Goal: Transaction & Acquisition: Purchase product/service

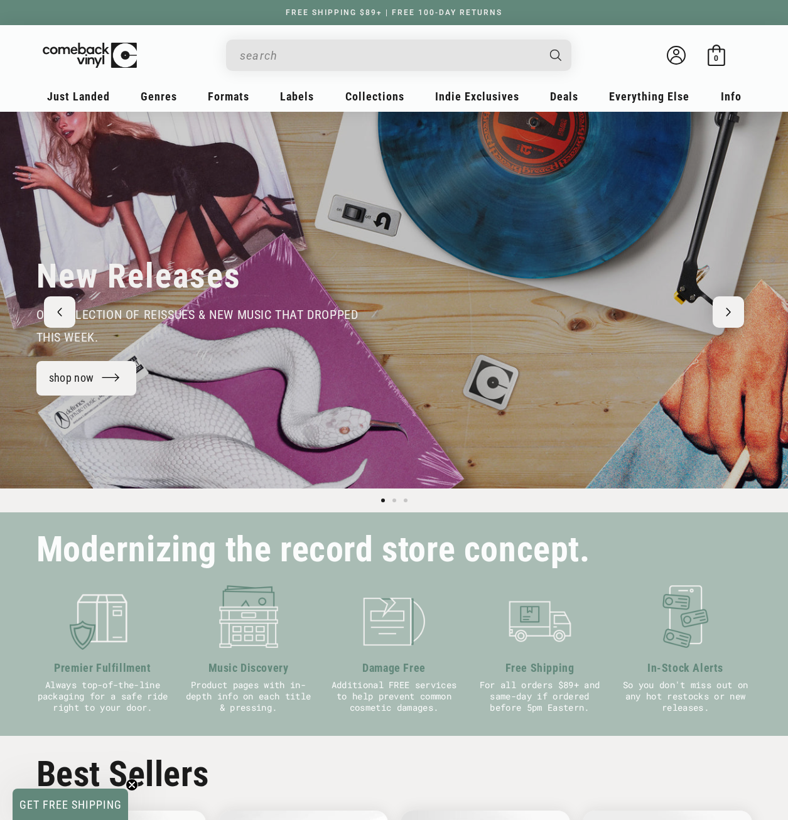
click at [298, 61] on input "When autocomplete results are available use up and down arrows to review and en…" at bounding box center [389, 56] width 298 height 26
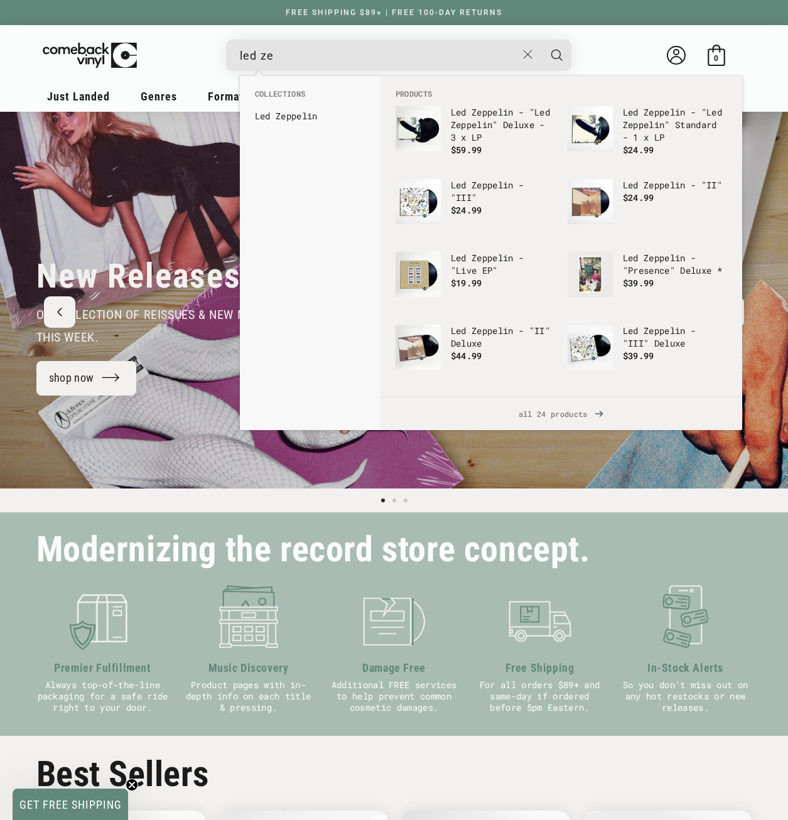
type input "led ze"
click at [283, 111] on b "Ze" at bounding box center [281, 116] width 11 height 12
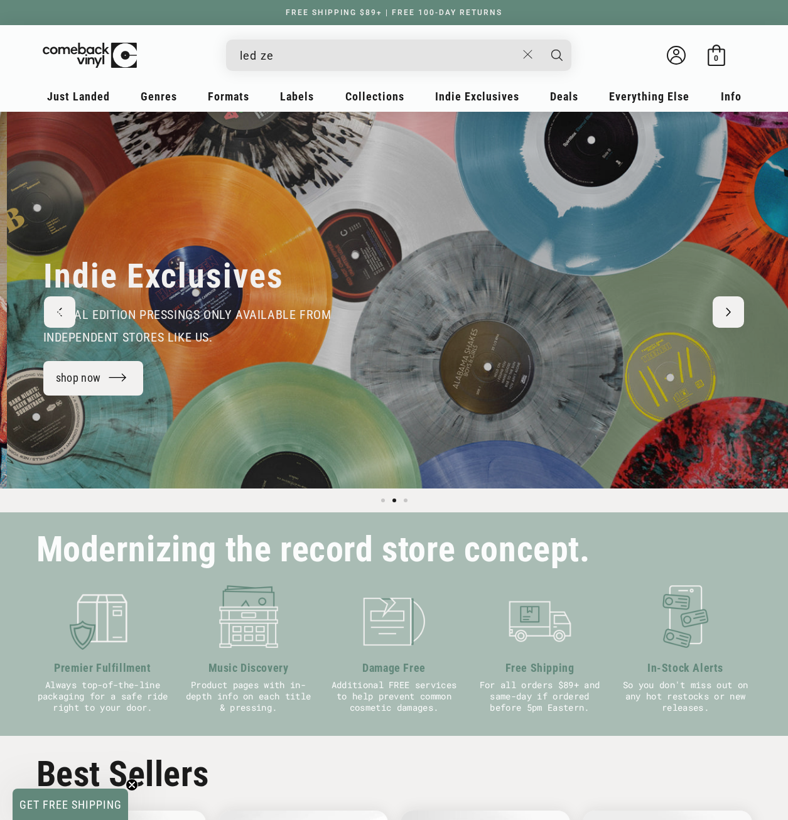
scroll to position [0, 788]
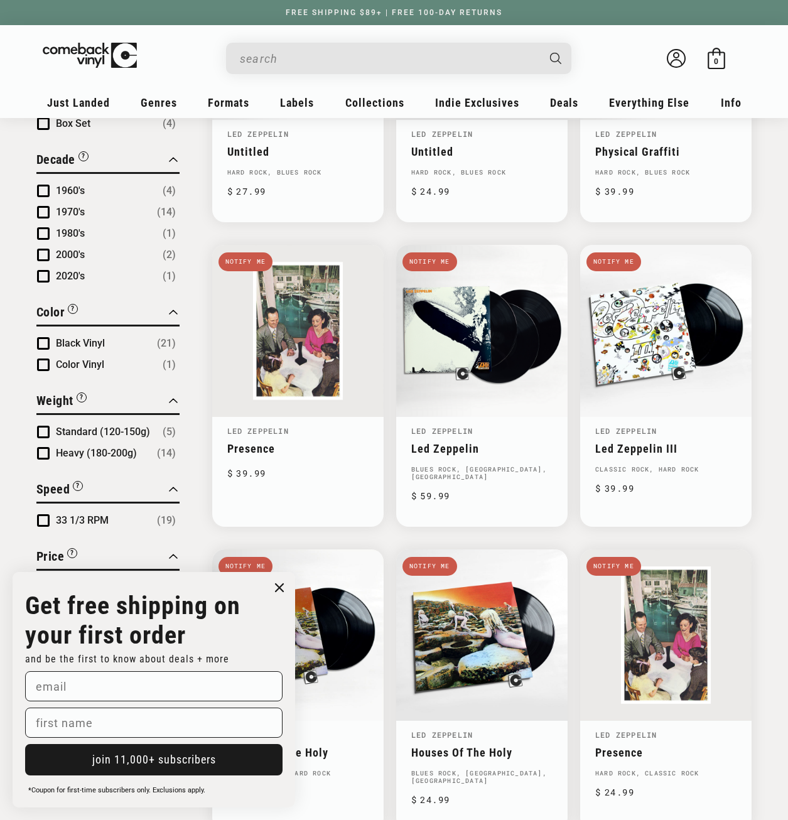
scroll to position [628, 0]
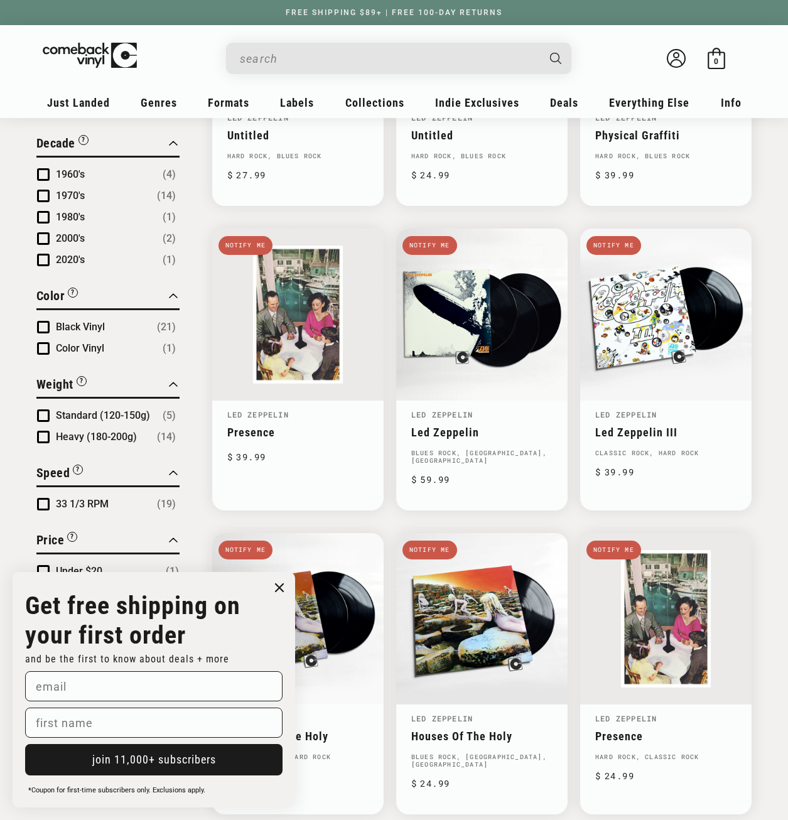
click at [279, 586] on icon "Close dialog" at bounding box center [280, 588] width 8 height 8
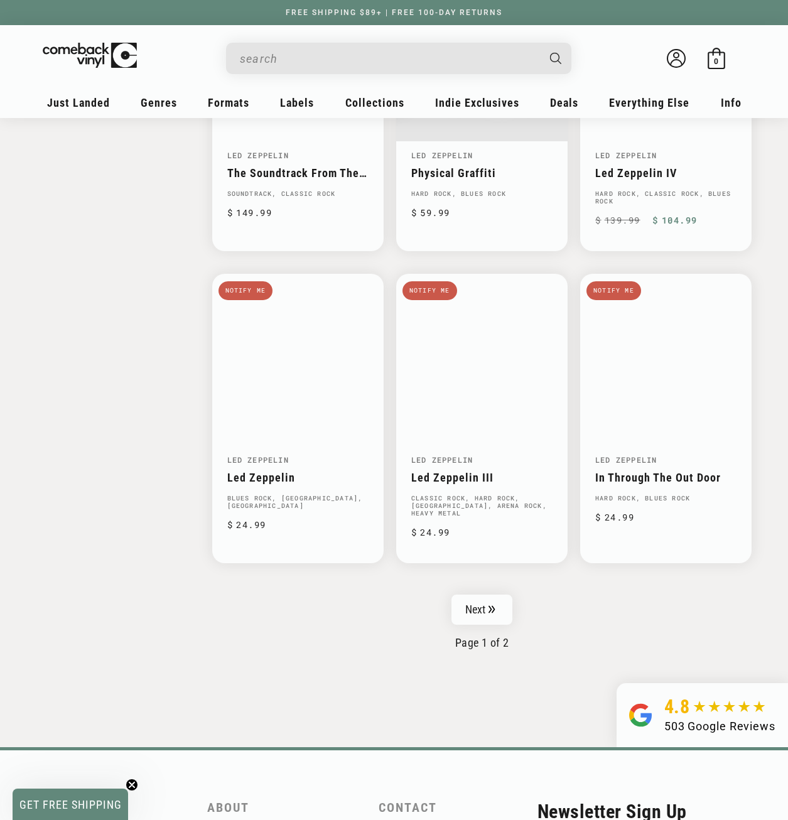
scroll to position [1822, 0]
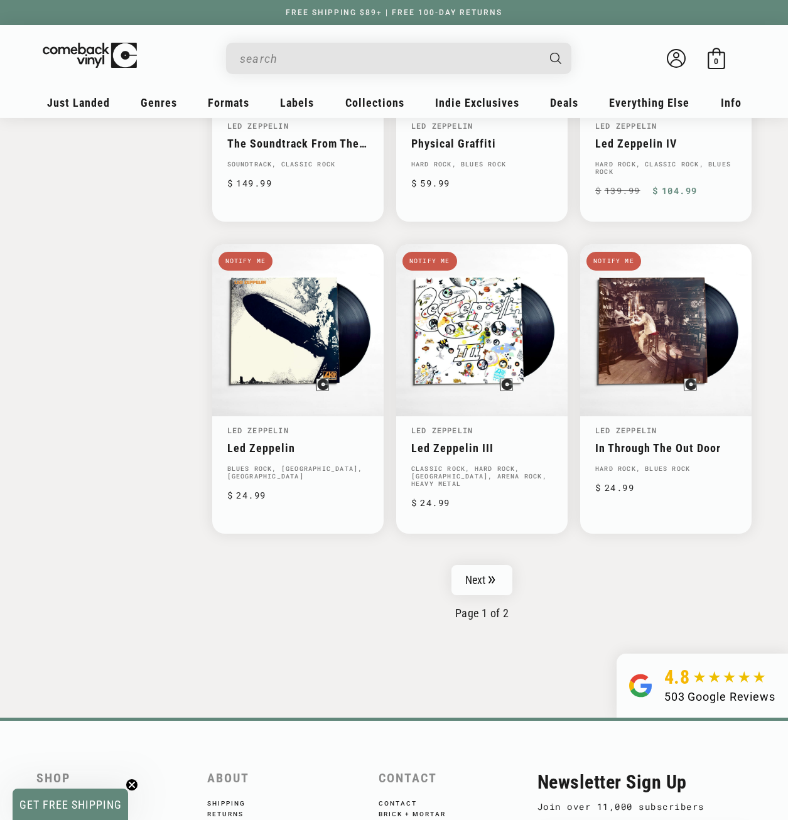
click at [428, 442] on link "Led Zeppelin III" at bounding box center [481, 448] width 141 height 13
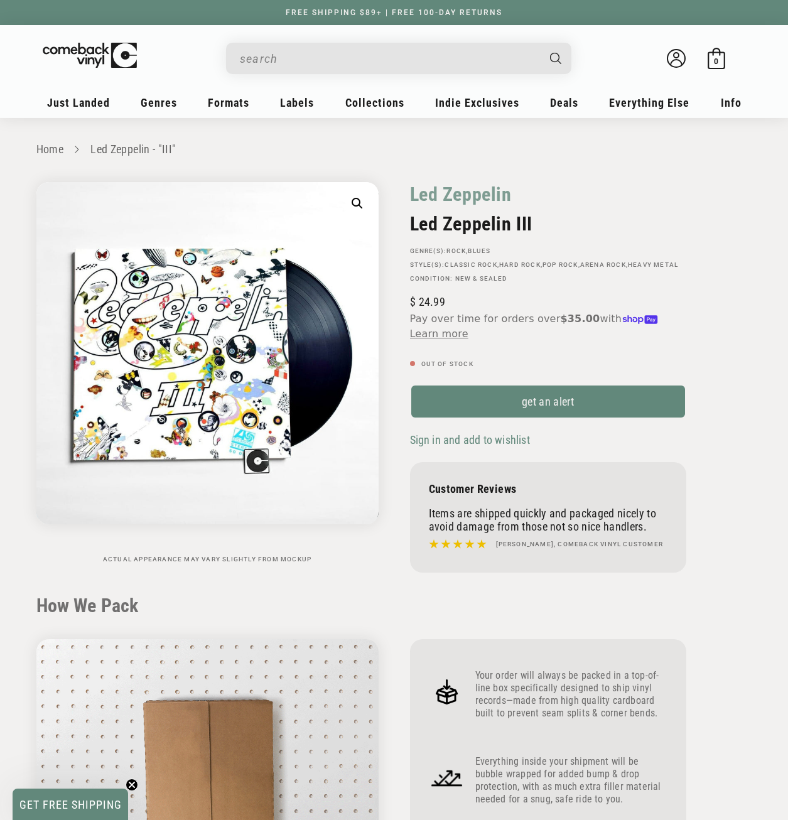
click at [496, 399] on link "get an alert" at bounding box center [548, 401] width 276 height 35
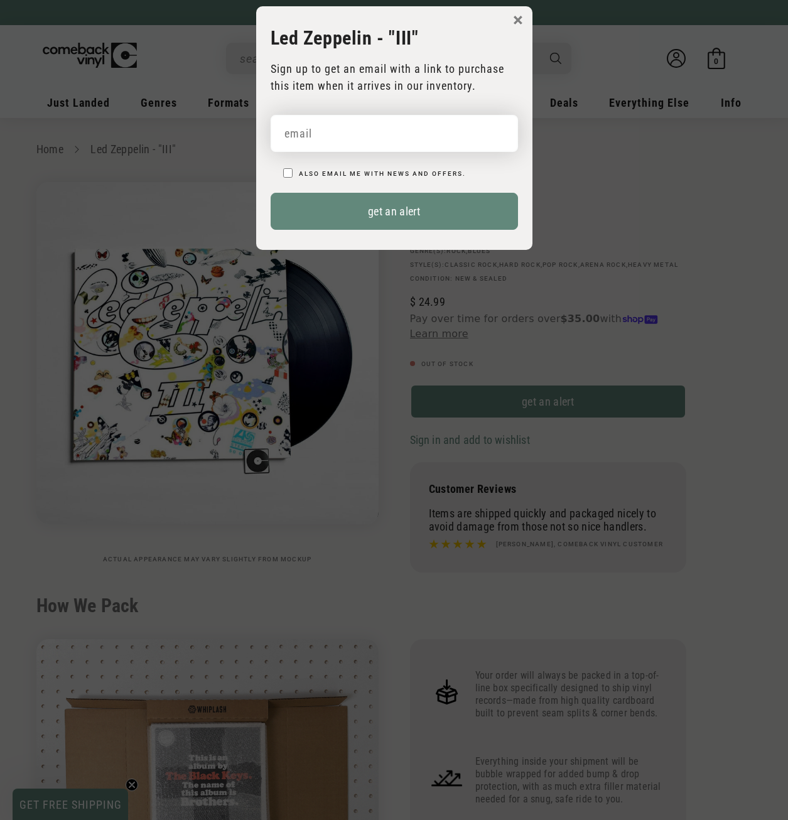
click at [429, 133] on input "email" at bounding box center [395, 133] width 248 height 37
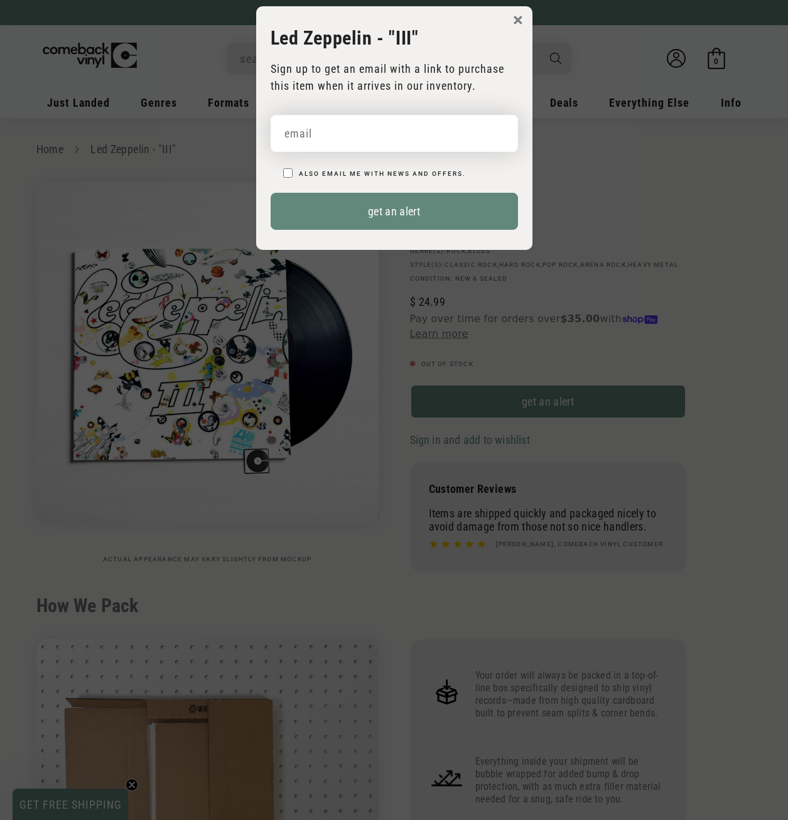
type input "emhousmans@gmail.com"
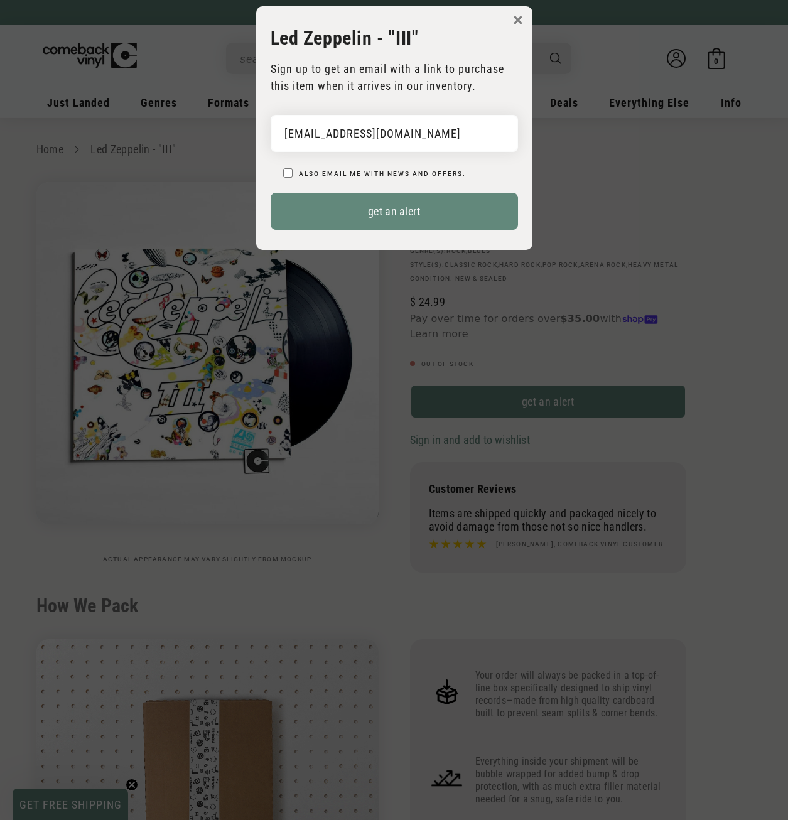
click at [390, 212] on button "get an alert" at bounding box center [395, 211] width 248 height 37
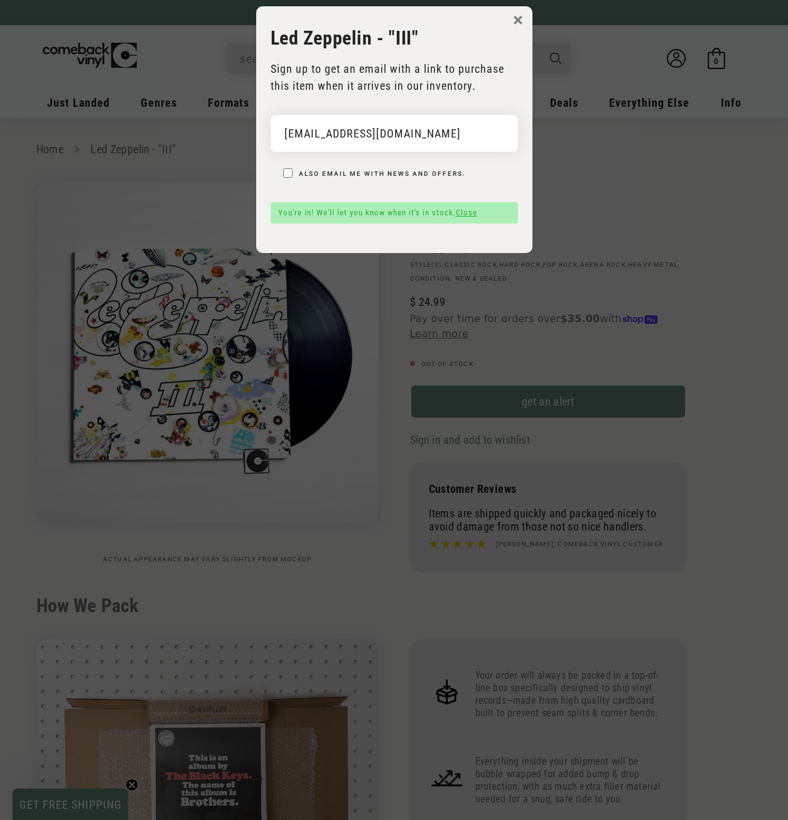
click at [516, 28] on button "×" at bounding box center [518, 20] width 10 height 19
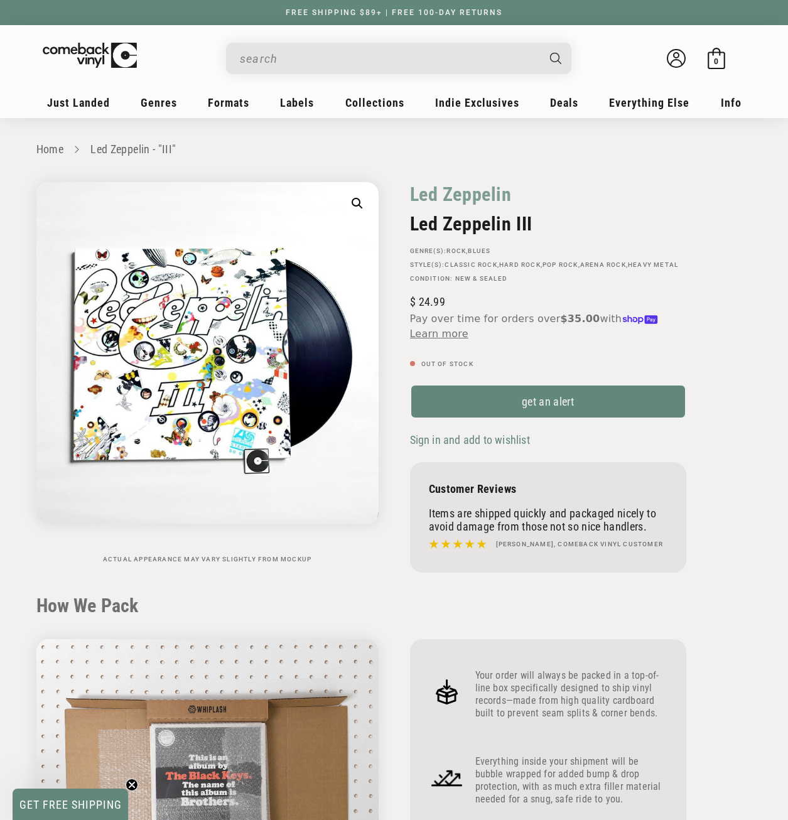
click at [379, 61] on input "When autocomplete results are available use up and down arrows to review and en…" at bounding box center [389, 59] width 298 height 26
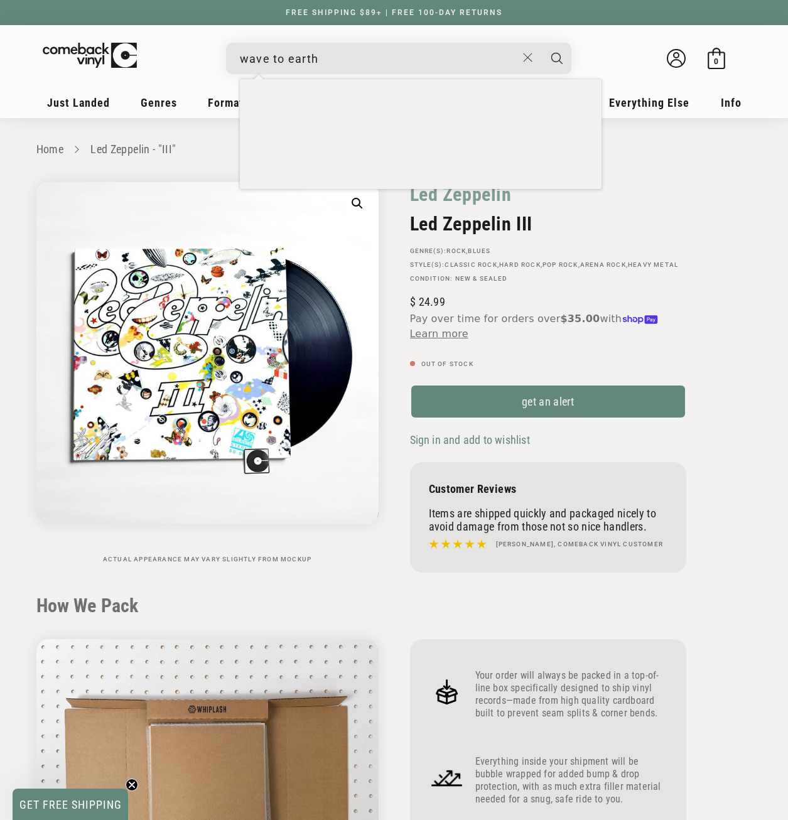
type input "wave to earth"
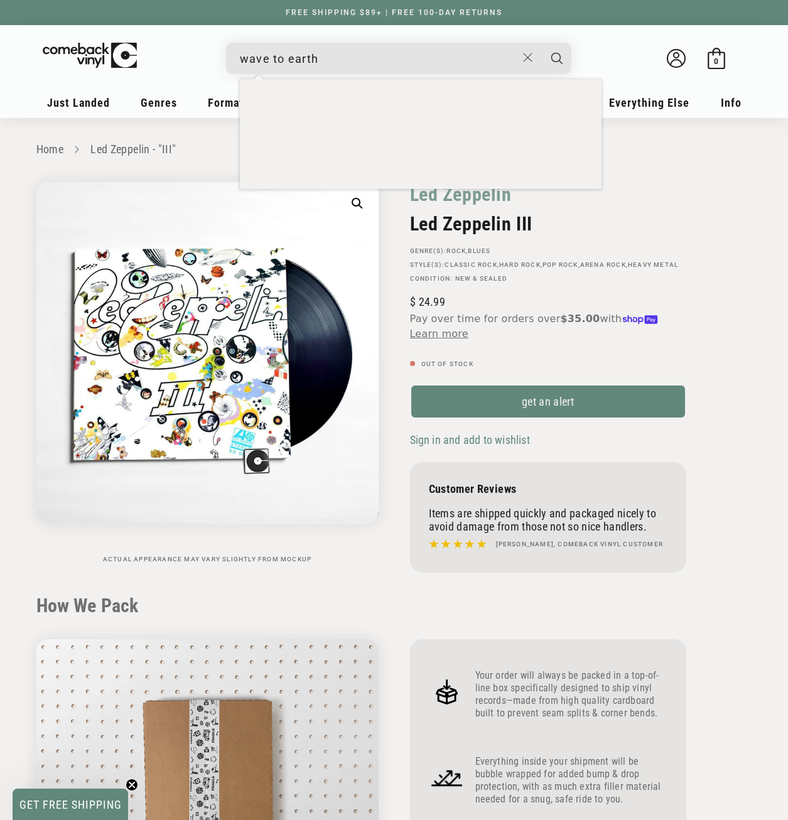
click at [542, 43] on button "Search" at bounding box center [557, 58] width 31 height 31
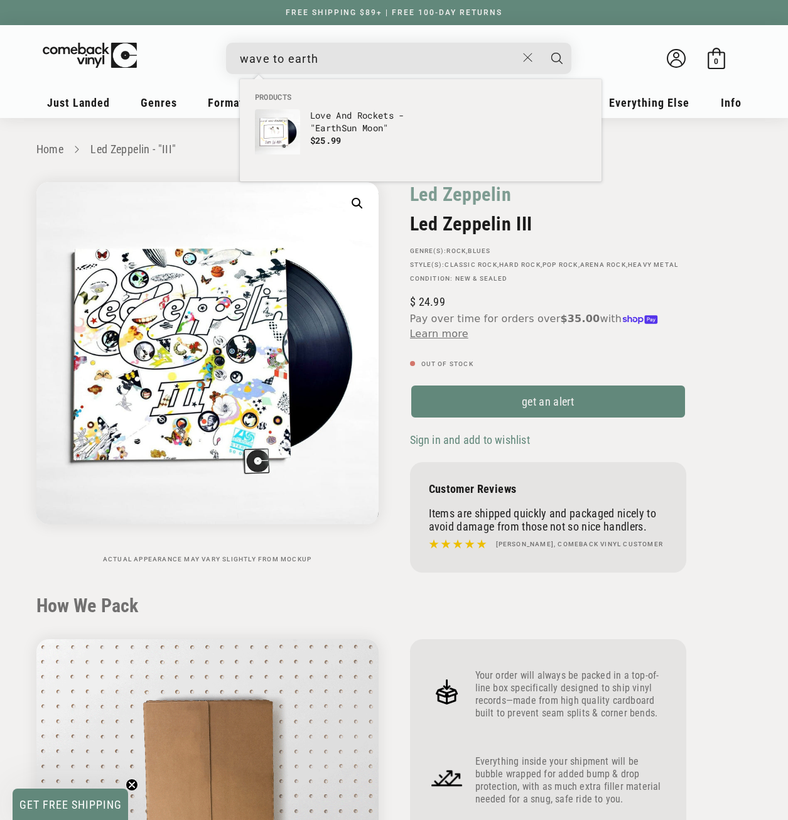
click at [383, 58] on input "wave to earth" at bounding box center [378, 59] width 277 height 26
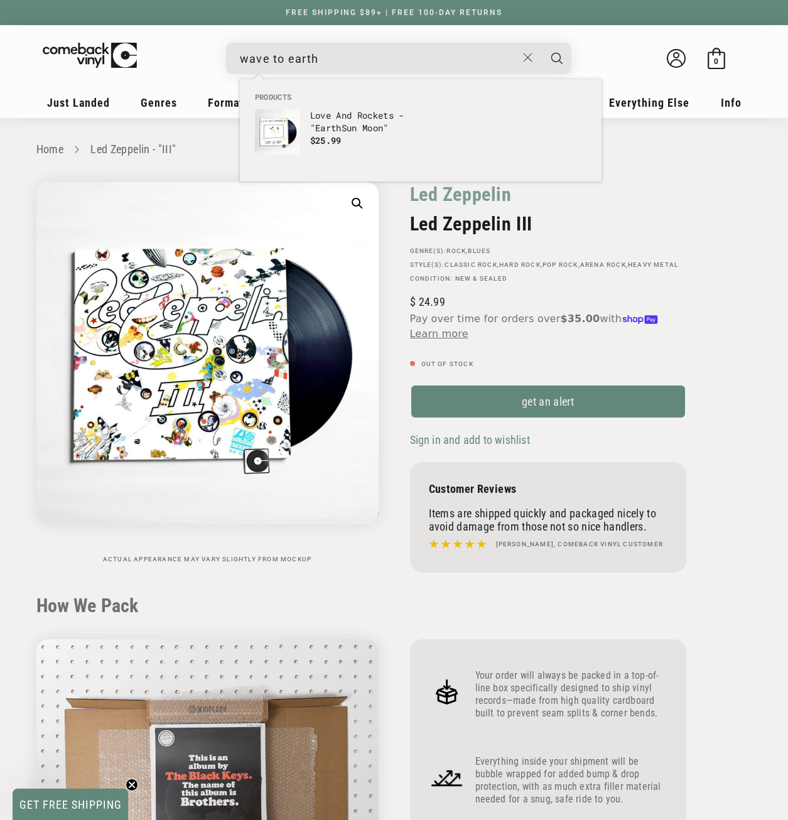
click at [542, 43] on button "Search" at bounding box center [557, 58] width 31 height 31
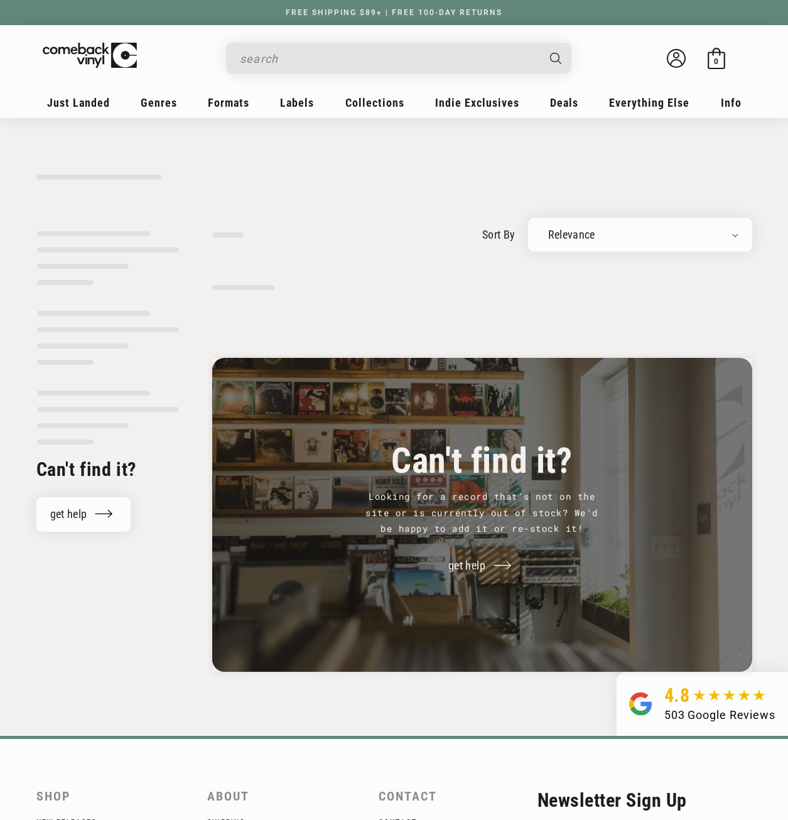
type input "wave to earth"
